Goal: Task Accomplishment & Management: Manage account settings

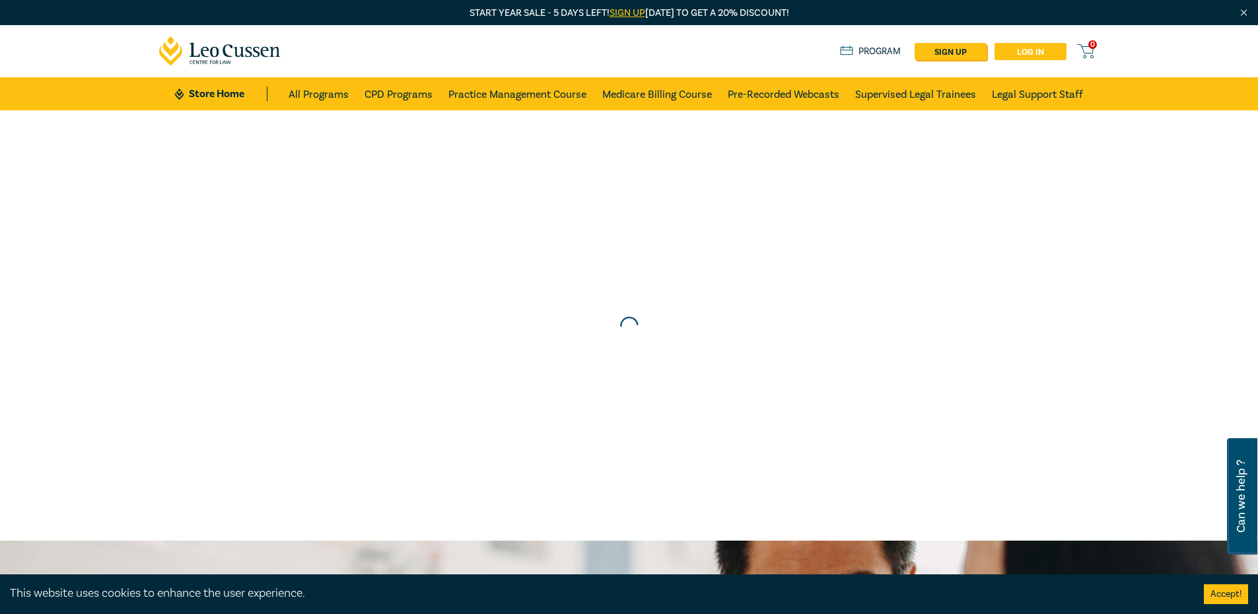
click at [1025, 54] on link "Log in" at bounding box center [1031, 51] width 72 height 17
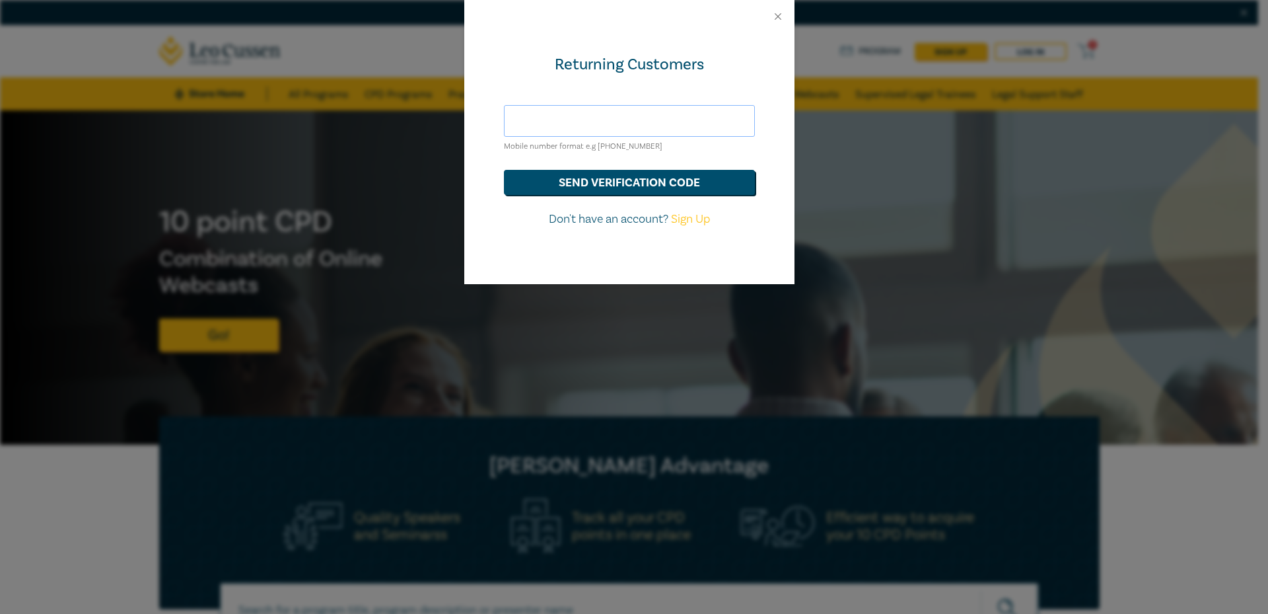
click at [645, 124] on input "text" at bounding box center [629, 121] width 251 height 32
type input "sureshsuthar2011@gmail.com"
click at [698, 184] on button "send verification code" at bounding box center [629, 182] width 251 height 25
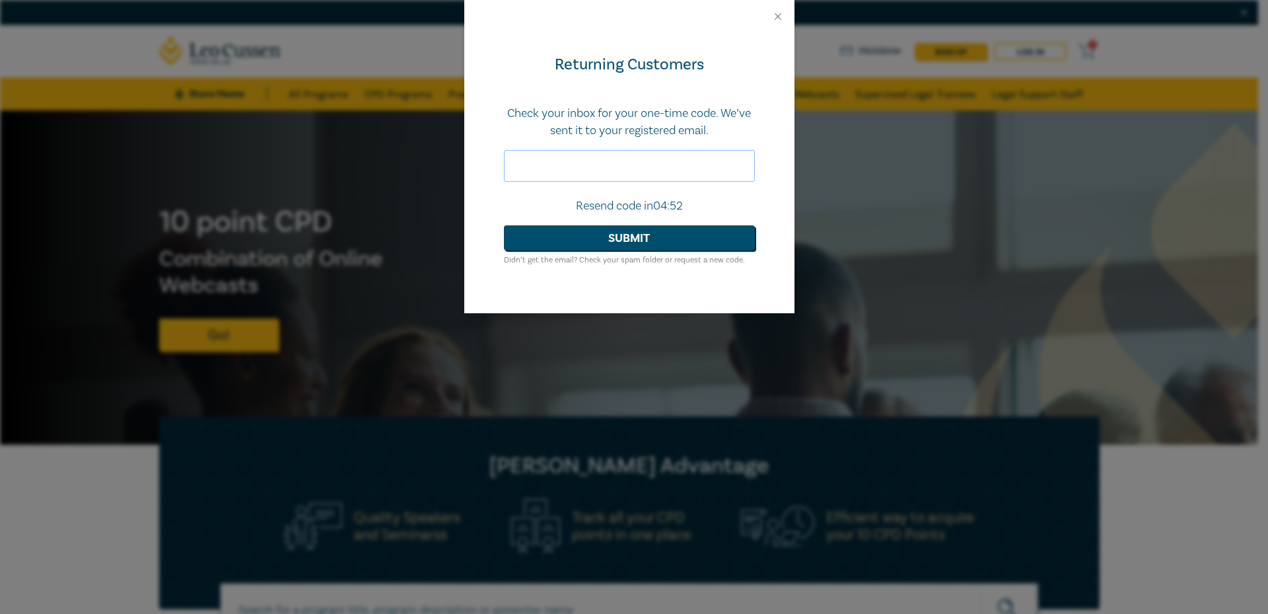
click at [622, 152] on input "text" at bounding box center [629, 166] width 251 height 32
paste input "969210"
type input "969210"
click at [698, 246] on button "Submit" at bounding box center [629, 237] width 251 height 25
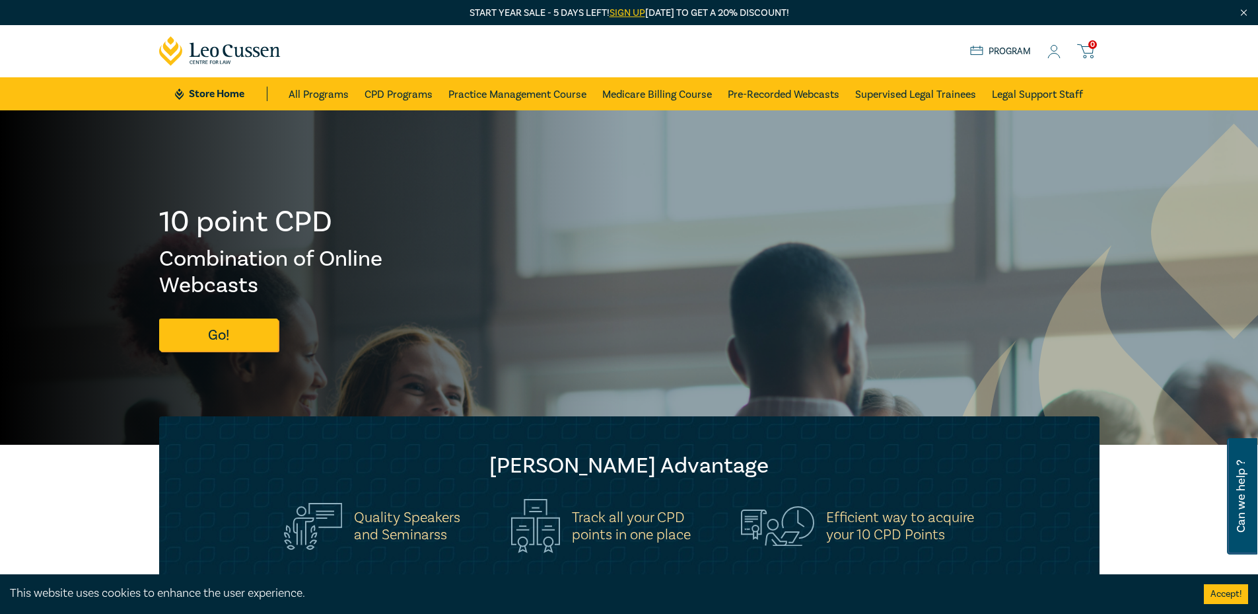
click at [1057, 52] on icon at bounding box center [1054, 52] width 13 height 14
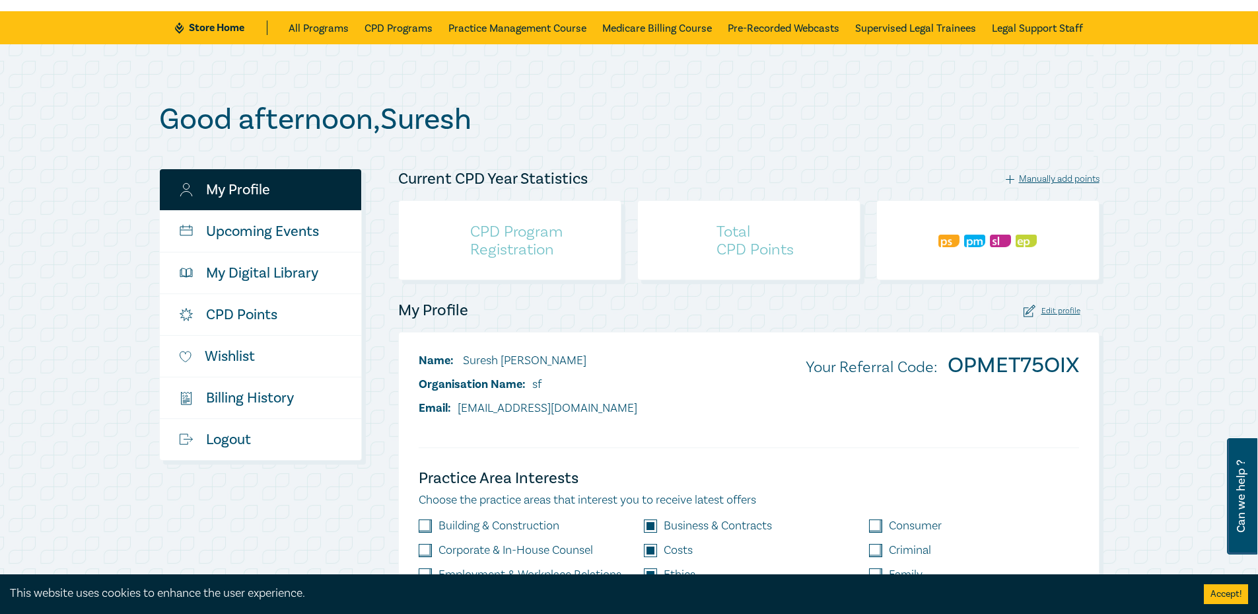
scroll to position [66, 0]
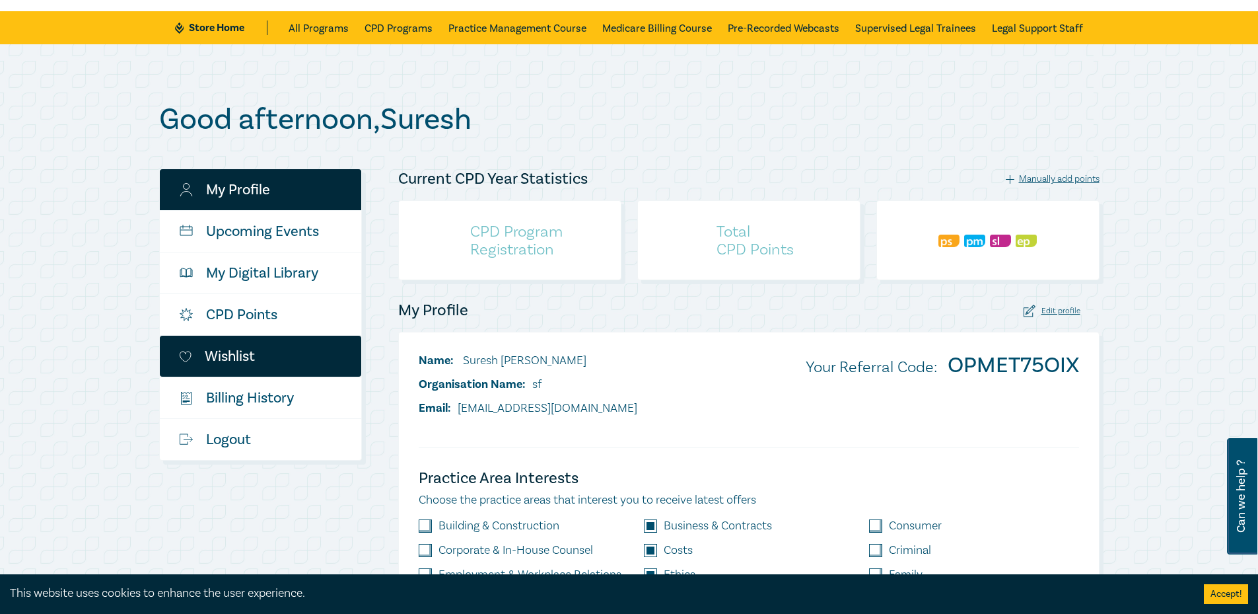
click at [238, 351] on link "Wishlist" at bounding box center [260, 356] width 201 height 41
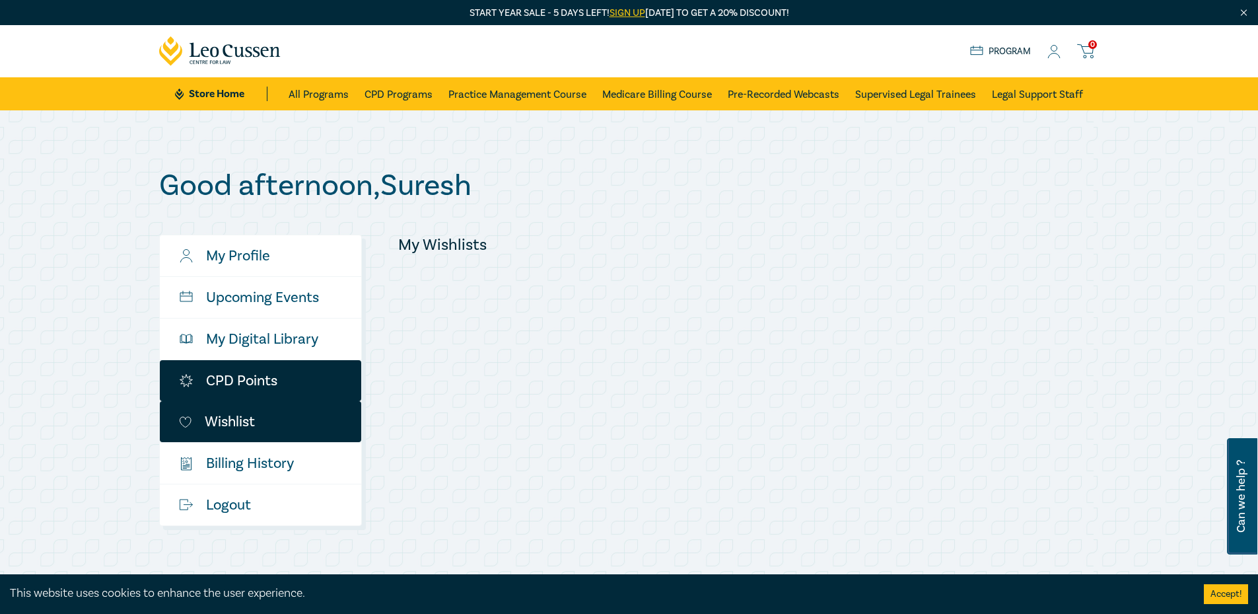
click at [262, 383] on link "CPD Points" at bounding box center [260, 380] width 201 height 41
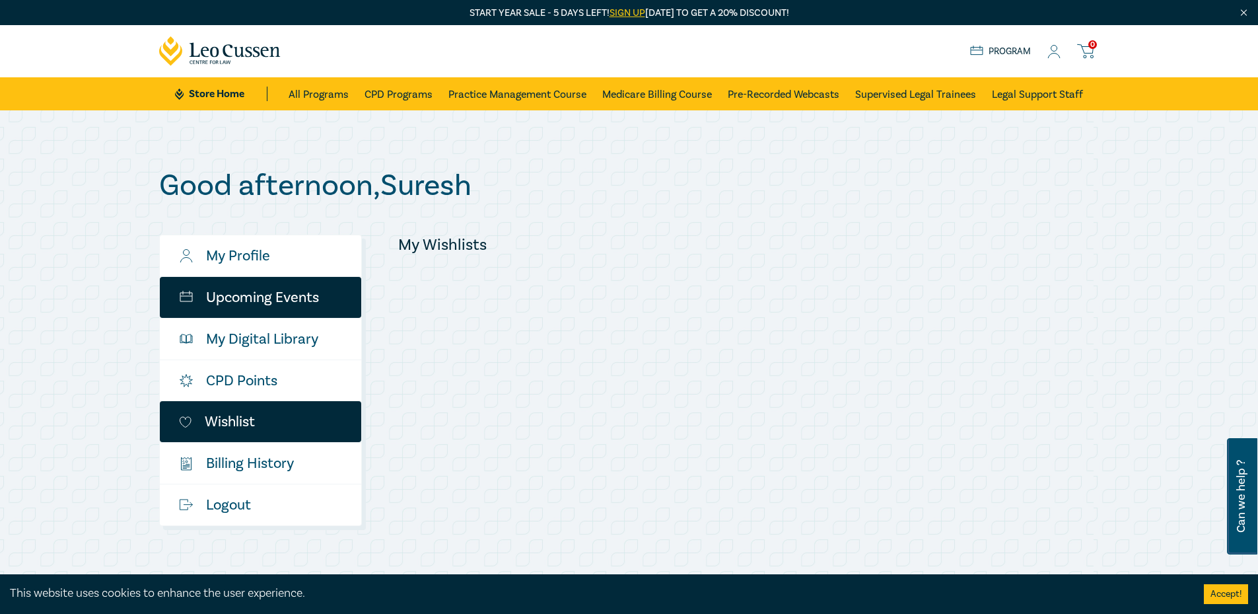
click at [244, 305] on link "Upcoming Events" at bounding box center [260, 297] width 201 height 41
